Goal: Task Accomplishment & Management: Manage account settings

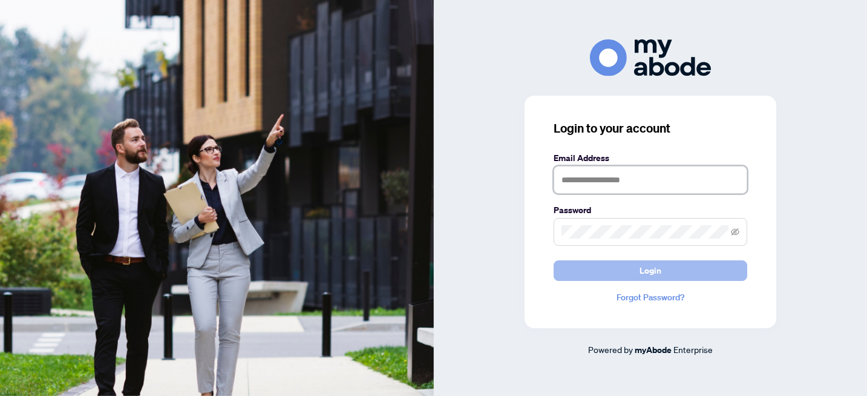
type input "**********"
click at [618, 276] on button "Login" at bounding box center [651, 270] width 194 height 21
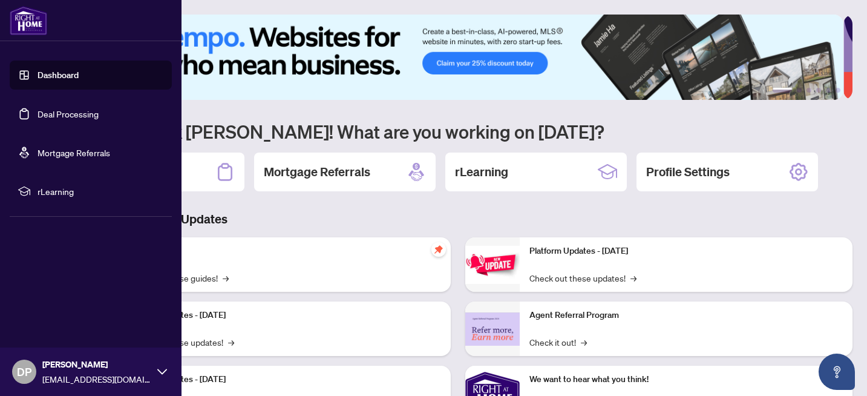
click at [59, 117] on link "Deal Processing" at bounding box center [68, 113] width 61 height 11
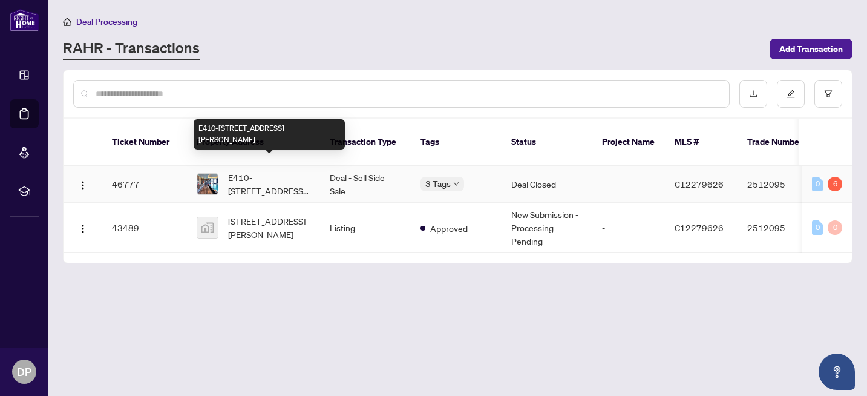
click at [255, 180] on span "E410-[STREET_ADDRESS][PERSON_NAME]" at bounding box center [269, 184] width 82 height 27
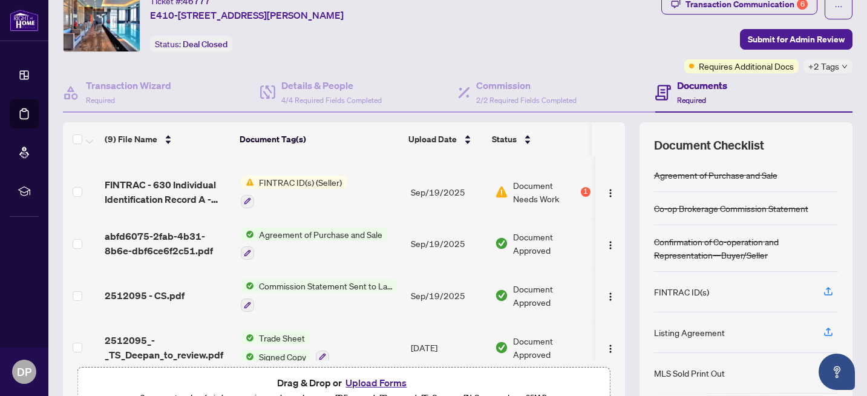
scroll to position [33, 0]
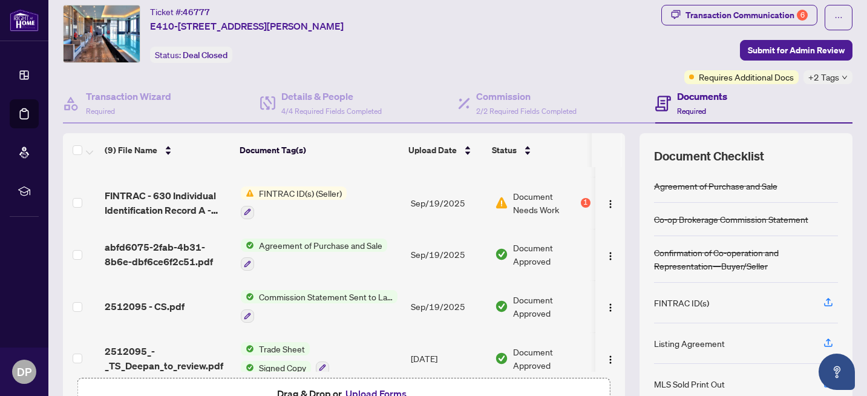
click at [842, 78] on icon "down" at bounding box center [845, 77] width 6 height 6
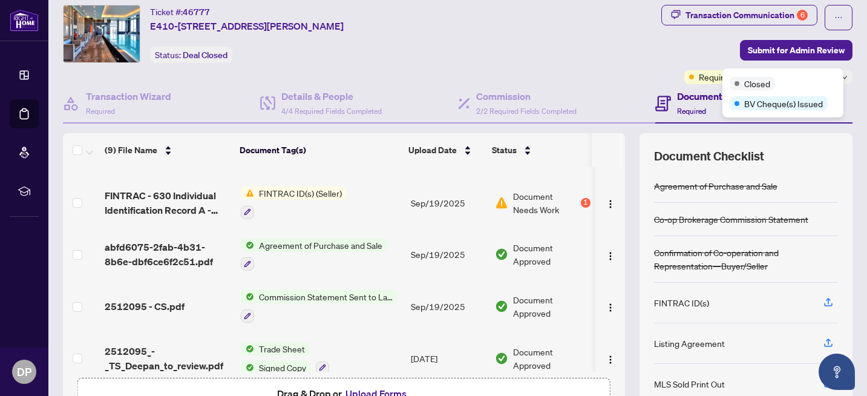
click at [661, 59] on div "Transaction Communication 6 Submit for Admin Review Requires Additional Docs +2…" at bounding box center [756, 44] width 191 height 79
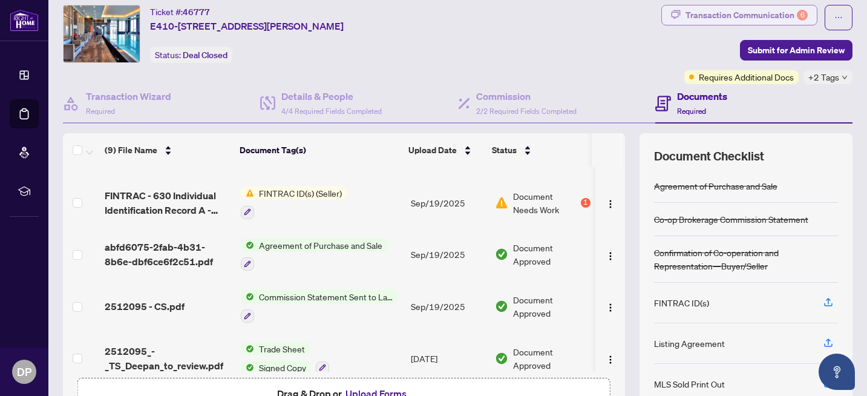
click at [714, 19] on div "Transaction Communication 6" at bounding box center [747, 14] width 122 height 19
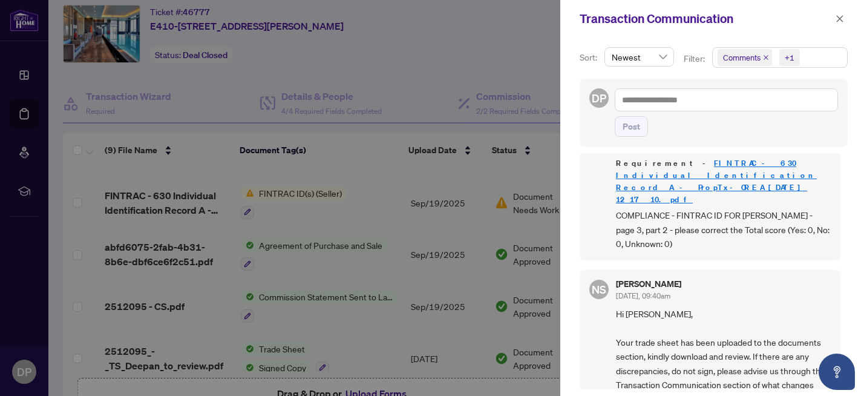
scroll to position [239, 0]
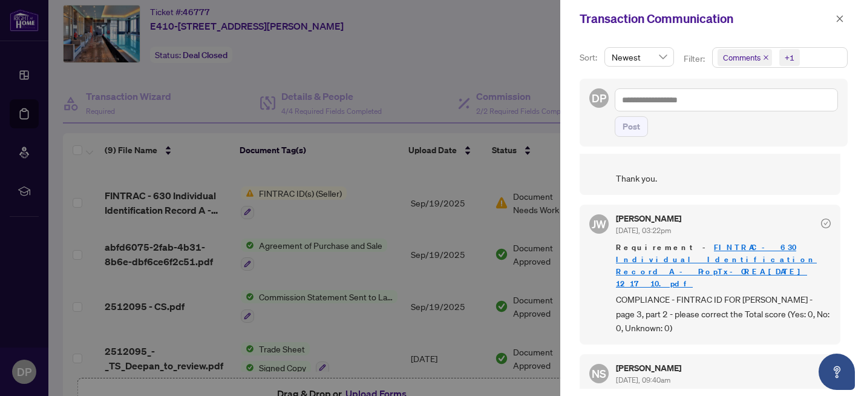
click at [346, 162] on div at bounding box center [433, 198] width 867 height 396
click at [844, 19] on icon "close" at bounding box center [840, 19] width 8 height 8
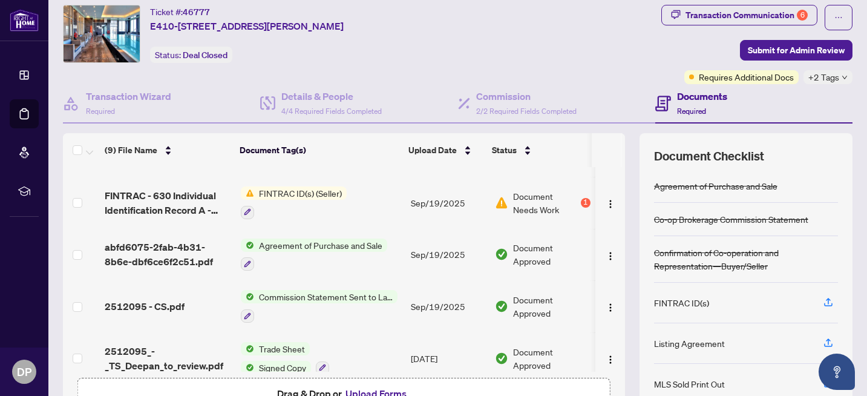
click at [310, 191] on span "FINTRAC ID(s) (Seller)" at bounding box center [300, 192] width 93 height 13
click at [304, 255] on span "FINTRAC ID(s) (Seller)" at bounding box center [285, 250] width 93 height 13
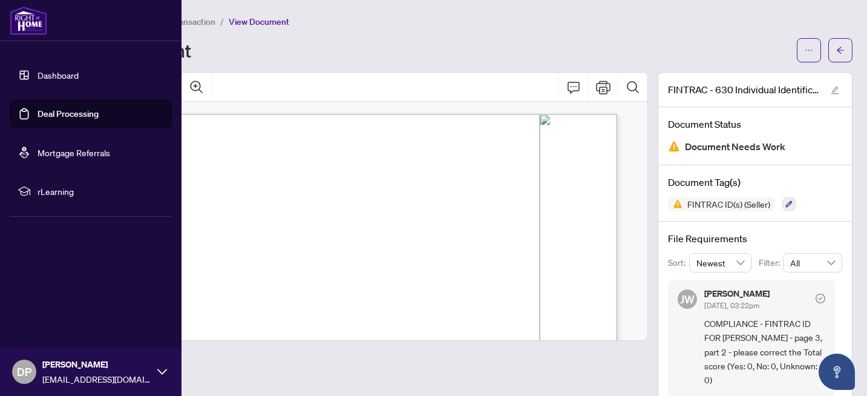
click at [44, 110] on link "Deal Processing" at bounding box center [68, 113] width 61 height 11
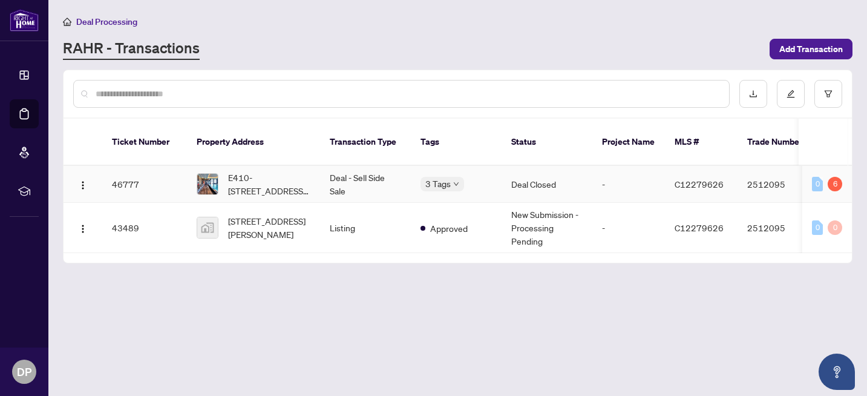
click at [220, 171] on div "E410-[STREET_ADDRESS][PERSON_NAME]" at bounding box center [254, 184] width 114 height 27
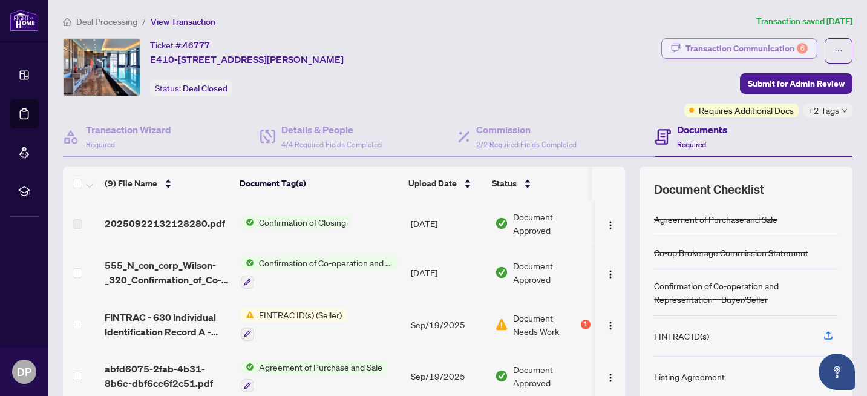
click at [711, 52] on div "Transaction Communication 6" at bounding box center [747, 48] width 122 height 19
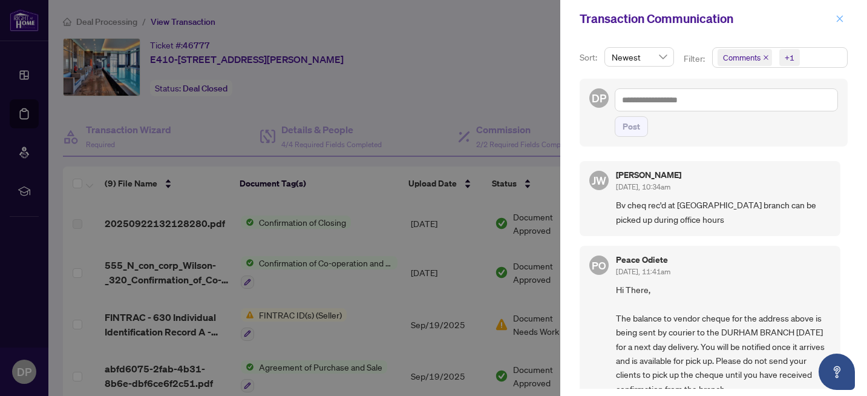
click at [835, 21] on button "button" at bounding box center [840, 18] width 16 height 15
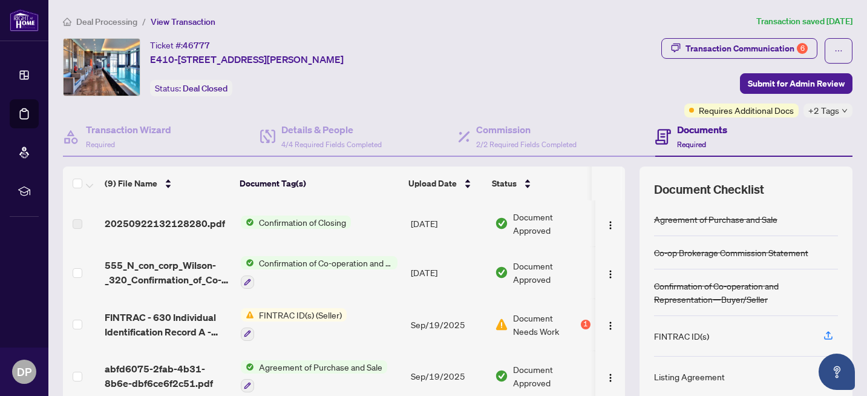
click at [823, 110] on span "+2 Tags" at bounding box center [824, 110] width 31 height 14
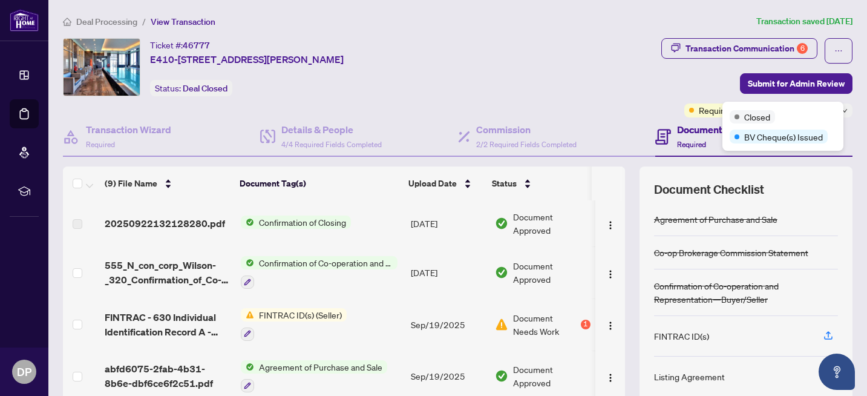
click at [781, 118] on div "Closed" at bounding box center [783, 116] width 107 height 15
click at [767, 117] on span "Closed" at bounding box center [757, 116] width 26 height 13
click at [594, 94] on div "Ticket #: 46777 E410-[STREET_ADDRESS][PERSON_NAME] Status: Deal Closed" at bounding box center [360, 67] width 594 height 58
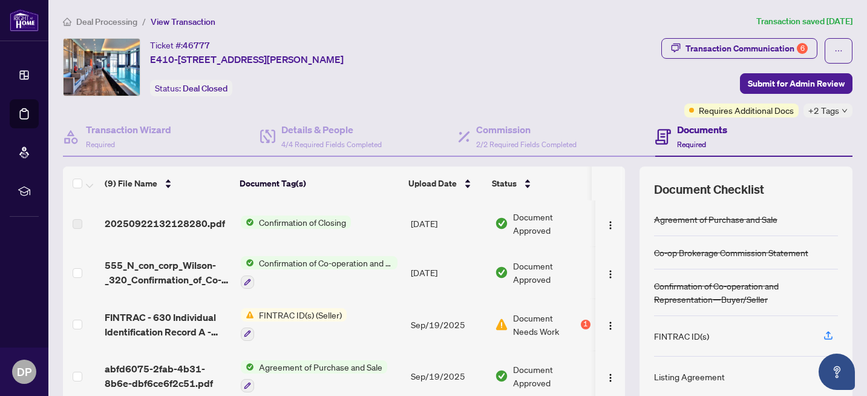
click at [533, 329] on span "Document Needs Work" at bounding box center [545, 324] width 65 height 27
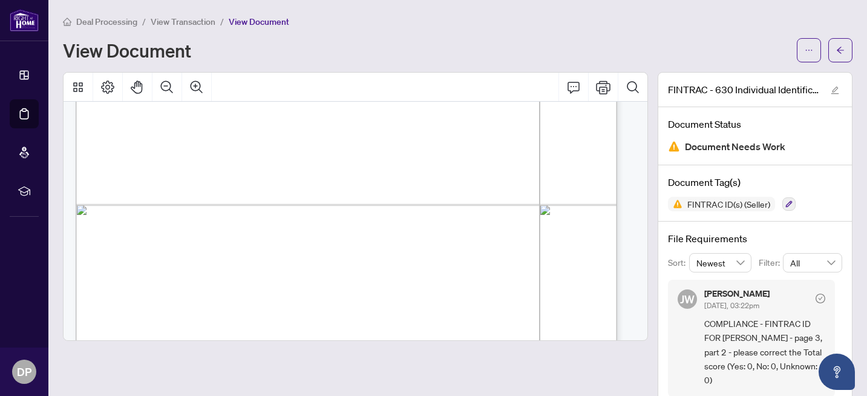
scroll to position [1818, 0]
